Goal: Task Accomplishment & Management: Manage account settings

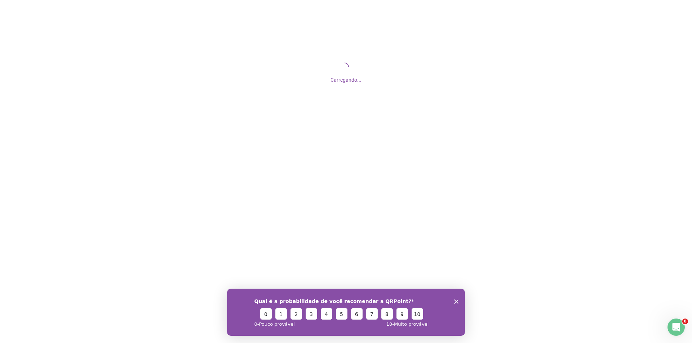
click at [458, 301] on icon "Close survey" at bounding box center [456, 301] width 4 height 4
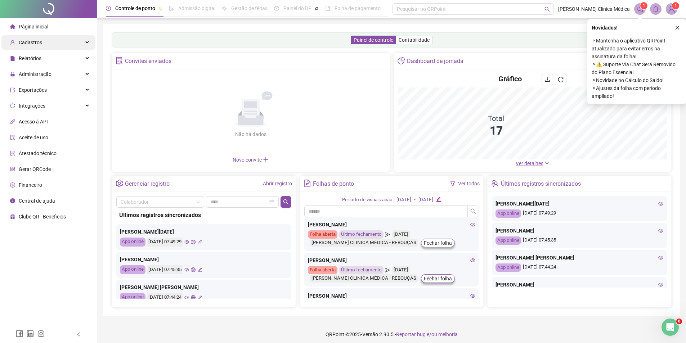
click at [66, 43] on div "Cadastros" at bounding box center [48, 42] width 94 height 14
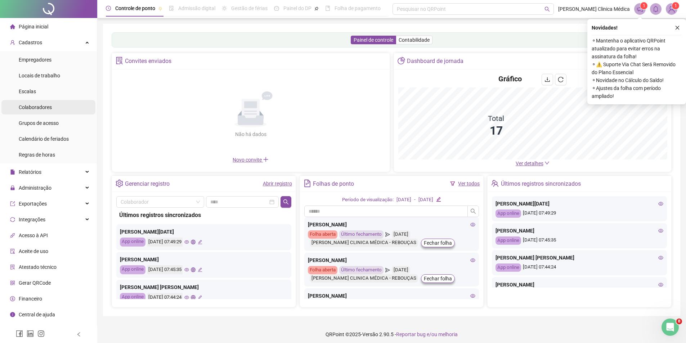
click at [39, 110] on span "Colaboradores" at bounding box center [35, 107] width 33 height 6
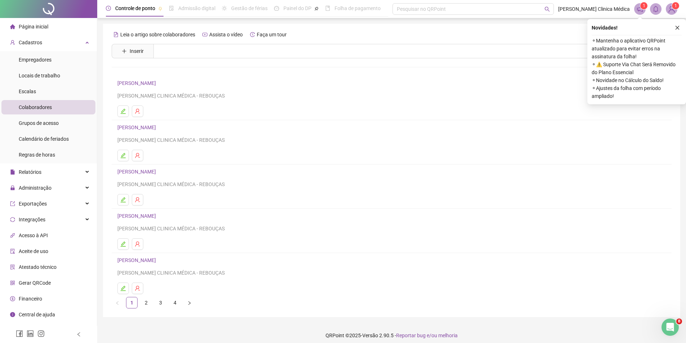
click at [150, 86] on link "ADRIANNE MOURA" at bounding box center [137, 83] width 41 height 6
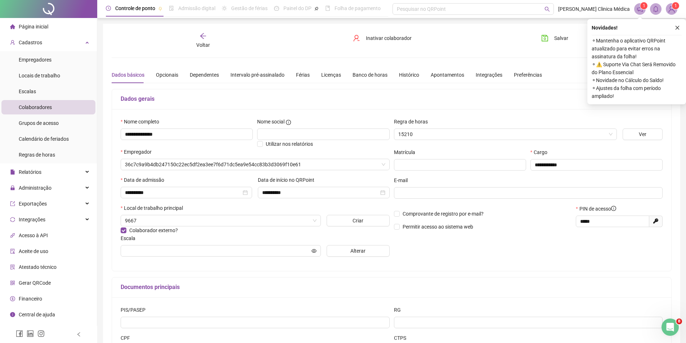
type input "**********"
click at [677, 27] on icon "close" at bounding box center [677, 27] width 5 height 5
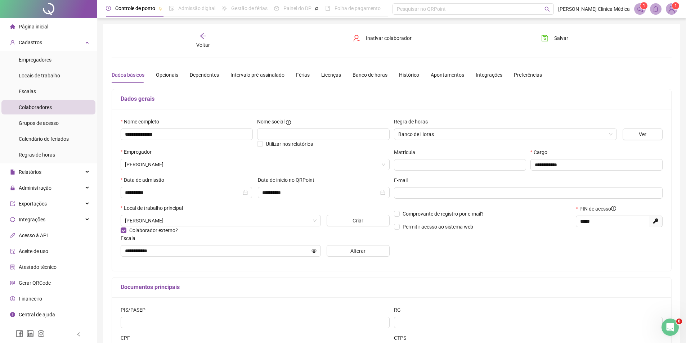
click at [204, 39] on icon "arrow-left" at bounding box center [203, 35] width 7 height 7
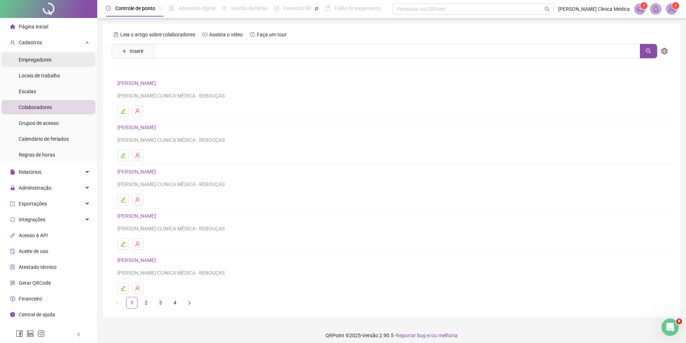
click at [74, 58] on li "Empregadores" at bounding box center [48, 60] width 94 height 14
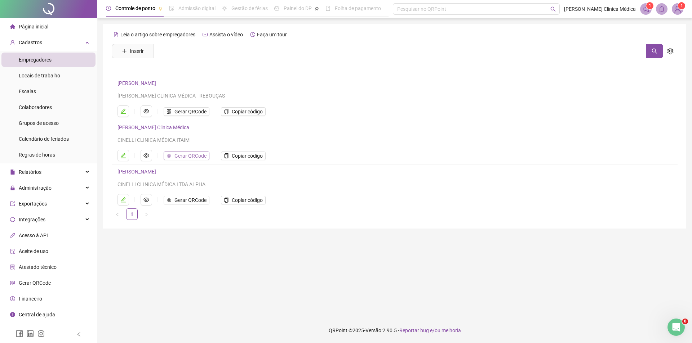
click at [199, 159] on span "Gerar QRCode" at bounding box center [190, 156] width 32 height 8
click at [39, 102] on div "Colaboradores" at bounding box center [35, 107] width 33 height 14
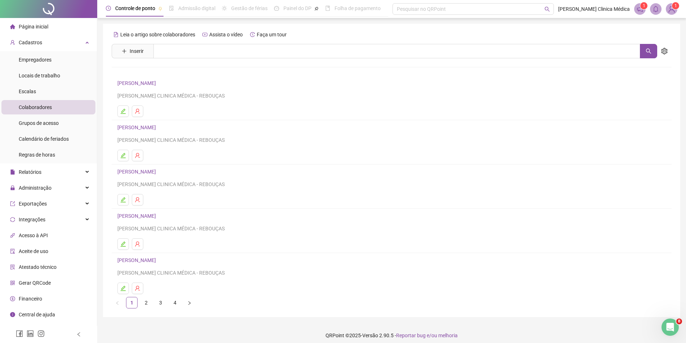
click at [133, 83] on link "ADRIANNE MOURA" at bounding box center [137, 83] width 41 height 6
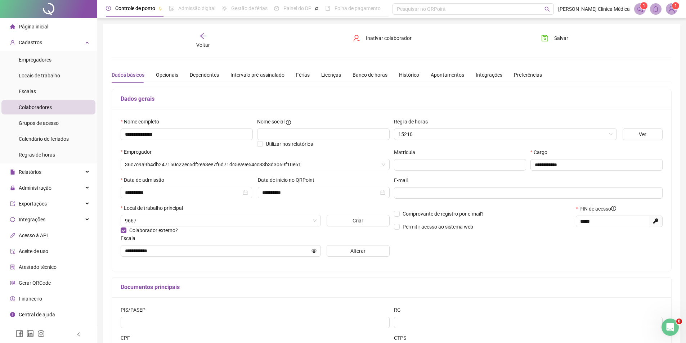
type input "**********"
click at [200, 37] on icon "arrow-left" at bounding box center [203, 35] width 7 height 7
